Goal: Register for event/course

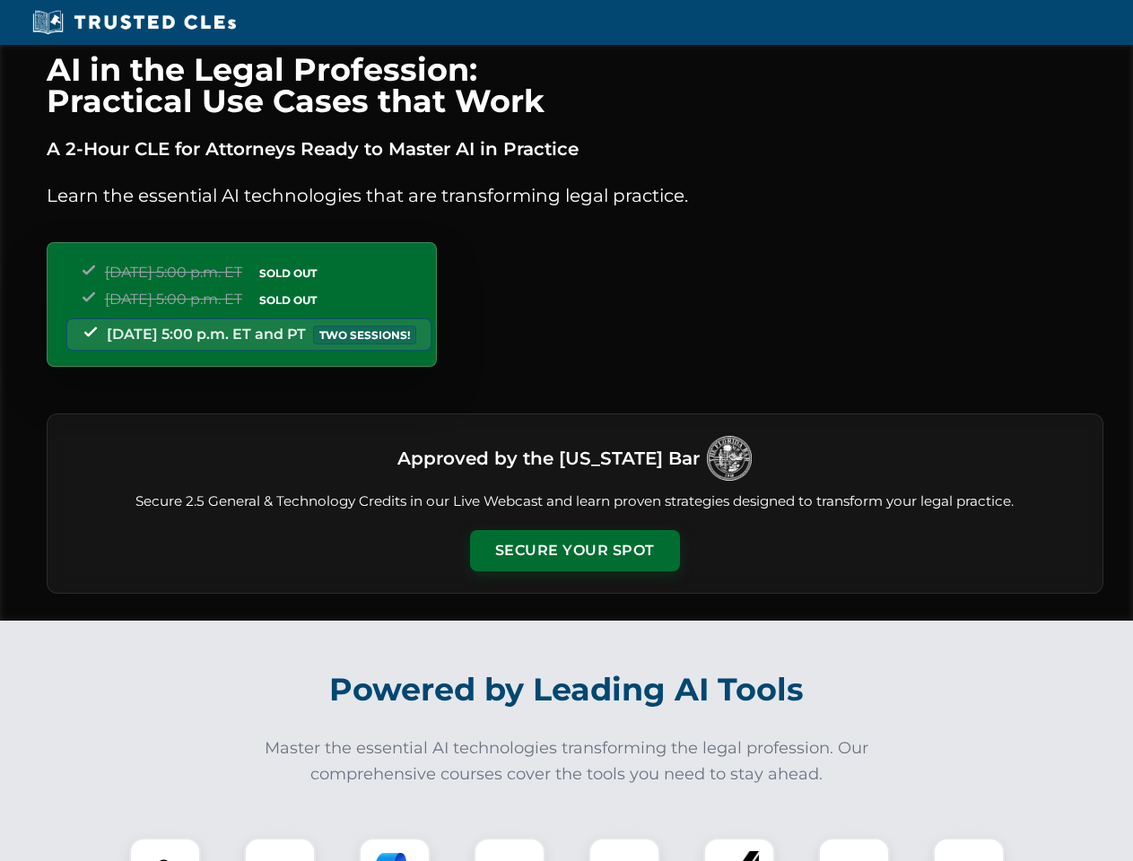
click at [574, 551] on button "Secure Your Spot" at bounding box center [575, 550] width 210 height 41
click at [165, 849] on img at bounding box center [165, 874] width 52 height 52
